Goal: Entertainment & Leisure: Consume media (video, audio)

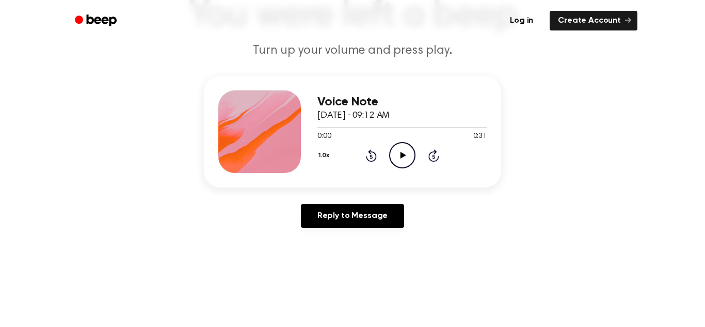
click at [402, 153] on icon "Play Audio" at bounding box center [402, 155] width 26 height 26
click at [377, 158] on div "1.0x Rewind 5 seconds Pause Audio Skip 5 seconds" at bounding box center [401, 155] width 169 height 26
click at [374, 156] on icon "Rewind 5 seconds" at bounding box center [370, 155] width 11 height 13
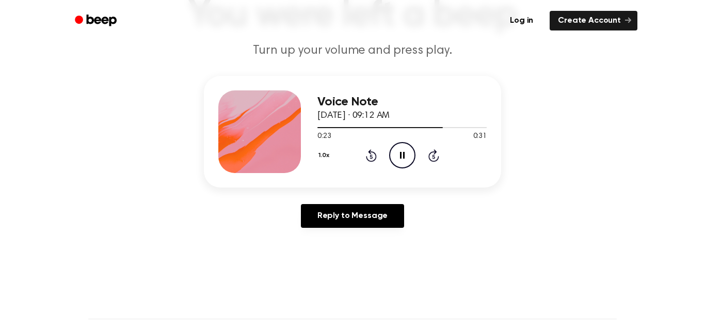
click at [374, 156] on icon "Rewind 5 seconds" at bounding box center [370, 155] width 11 height 13
click at [374, 157] on icon "Rewind 5 seconds" at bounding box center [370, 155] width 11 height 13
